Goal: Task Accomplishment & Management: Complete application form

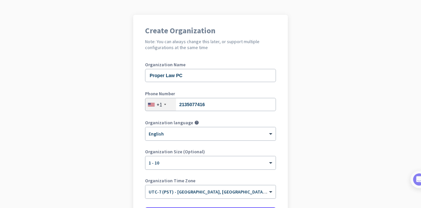
scroll to position [66, 0]
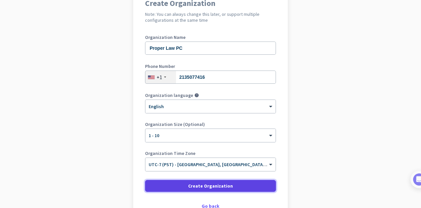
click at [213, 185] on span "Create Organization" at bounding box center [210, 185] width 45 height 7
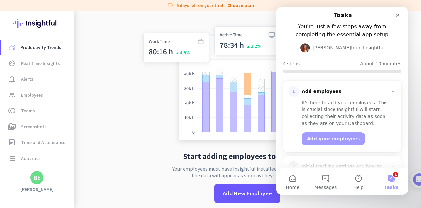
scroll to position [66, 0]
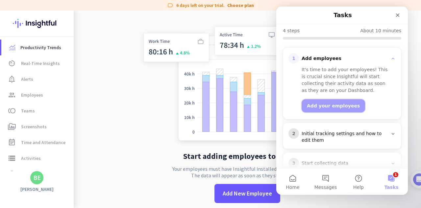
click at [341, 107] on button "Add your employees" at bounding box center [334, 105] width 64 height 13
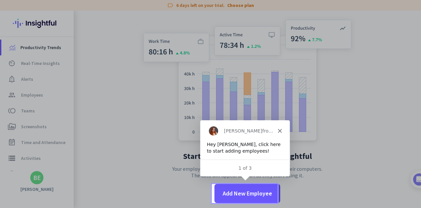
scroll to position [0, 0]
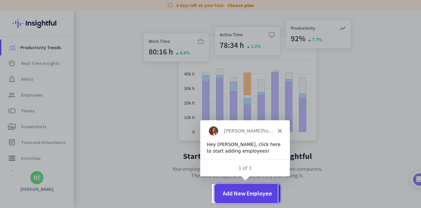
click at [242, 194] on span "Add New Employee" at bounding box center [247, 193] width 49 height 9
